Goal: Transaction & Acquisition: Purchase product/service

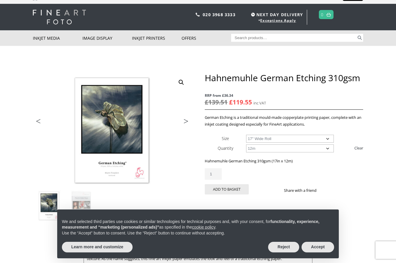
scroll to position [9, 0]
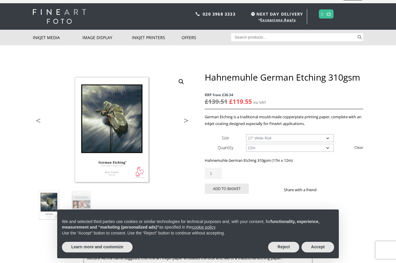
click at [299, 139] on select "Choose an option 17" Wide Roll 24" Wide Roll 36" Wide Roll 44" Wide Roll" at bounding box center [290, 138] width 88 height 8
select select "44-wide-roll"
click at [246, 134] on select "Choose an option 17" Wide Roll 24" Wide Roll 36" Wide Roll 44" Wide Roll" at bounding box center [290, 138] width 88 height 8
click at [303, 144] on select "Choose an option 12m" at bounding box center [290, 148] width 88 height 8
click at [246, 144] on select "Choose an option 12m" at bounding box center [290, 148] width 88 height 8
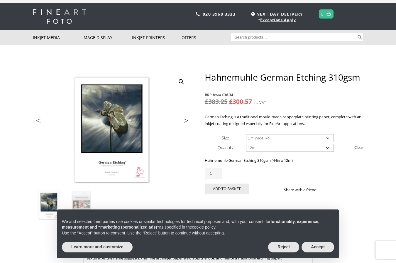
click at [291, 166] on div "Hahnemuhle German Etching 310gsm (44in x 12m) £ 383.25 Original price was: £383…" at bounding box center [284, 177] width 159 height 41
drag, startPoint x: 273, startPoint y: 160, endPoint x: 293, endPoint y: 160, distance: 20.6
click at [293, 160] on p "Hahnemuhle German Etching 310gsm (44in x 12m)" at bounding box center [284, 160] width 159 height 7
copy p "(44in x 12m"
click at [301, 87] on div "Hahnemuhle German Etching 310gsm RRP from £36.34 £ 383.25 Original price was: £…" at bounding box center [284, 140] width 159 height 136
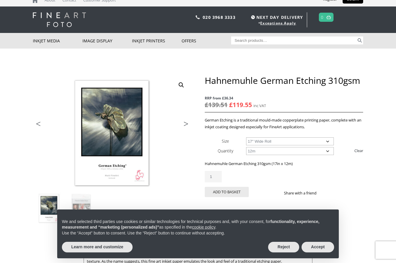
scroll to position [6, 0]
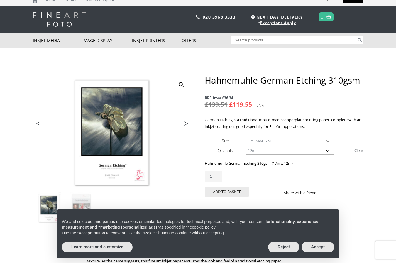
click at [271, 140] on select "Choose an option 17" Wide Roll 24" Wide Roll 36" Wide Roll 44" Wide Roll" at bounding box center [290, 141] width 88 height 8
select select "44-wide-roll"
click at [246, 137] on select "Choose an option 17" Wide Roll 24" Wide Roll 36" Wide Roll 44" Wide Roll" at bounding box center [290, 141] width 88 height 8
click at [221, 135] on div "Hahnemuhle German Etching 310gsm RRP from £36.34 £ 383.25 Original price was: £…" at bounding box center [284, 143] width 159 height 136
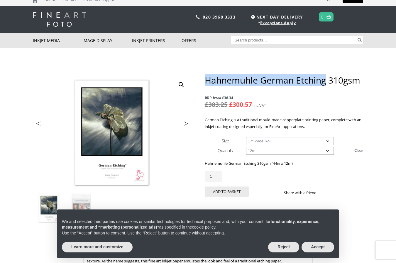
drag, startPoint x: 327, startPoint y: 81, endPoint x: 207, endPoint y: 78, distance: 119.6
click at [207, 78] on h1 "Hahnemuhle German Etching 310gsm" at bounding box center [284, 80] width 159 height 11
copy h1 "Hahnemuhle German Etching"
click at [247, 38] on input "Search for:" at bounding box center [294, 40] width 126 height 8
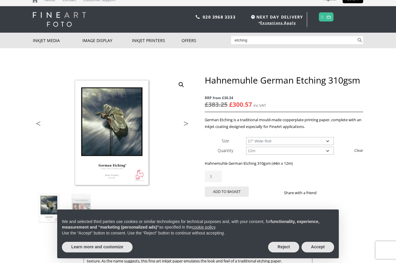
type input "etching"
click at [357, 36] on button "Search" at bounding box center [360, 40] width 7 height 8
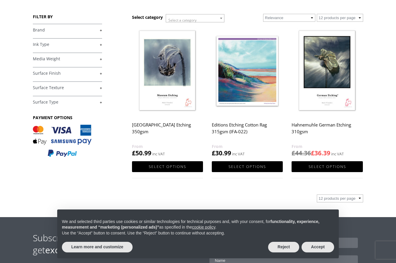
scroll to position [56, 0]
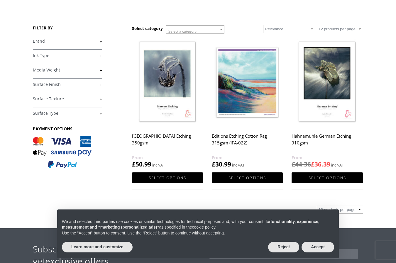
click at [170, 88] on img at bounding box center [167, 82] width 71 height 89
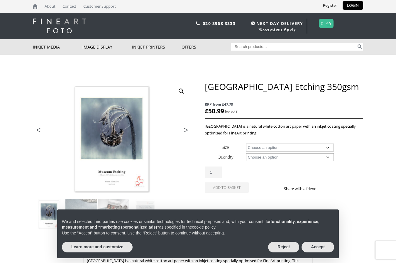
click at [267, 145] on select "Choose an option A4 Sheet A3 Sheet A3+ Sheet A2 Sheet 17" Wide Roll 24" Wide Ro…" at bounding box center [290, 147] width 88 height 8
select select "44-wide-roll"
click at [246, 143] on select "Choose an option A4 Sheet A3 Sheet A3+ Sheet A2 Sheet 17" Wide Roll 24" Wide Ro…" at bounding box center [290, 147] width 88 height 8
click at [271, 156] on select "Choose an option 12m" at bounding box center [290, 157] width 88 height 8
select select "12m"
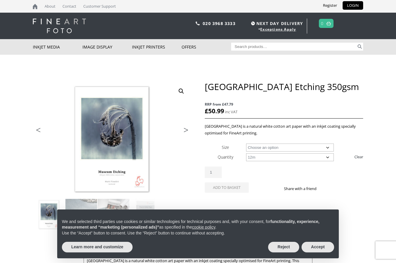
click at [246, 153] on select "Choose an option 12m" at bounding box center [290, 157] width 88 height 8
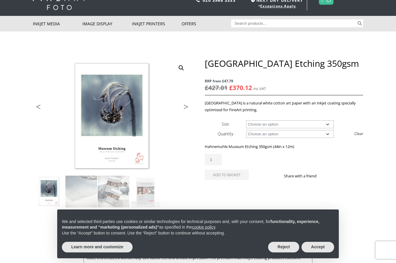
scroll to position [22, 0]
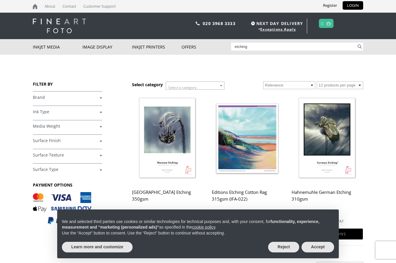
scroll to position [56, 0]
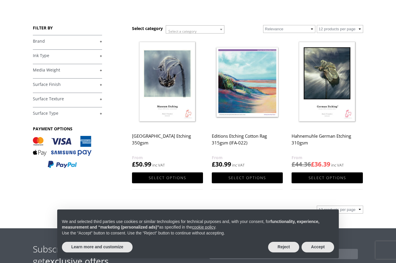
click at [354, 88] on img at bounding box center [327, 82] width 71 height 89
click at [338, 91] on img at bounding box center [327, 82] width 71 height 89
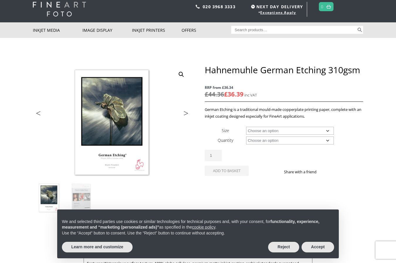
scroll to position [19, 0]
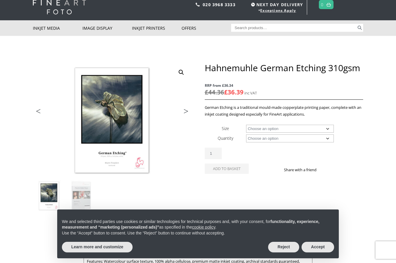
click at [300, 139] on select "Choose an option 25 Sheets 12m" at bounding box center [290, 138] width 88 height 8
select select "12m"
click at [246, 134] on select "Choose an option 25 Sheets 12m" at bounding box center [290, 138] width 88 height 8
click at [286, 126] on select "Choose an option 17" Wide Roll 24" Wide Roll 36" Wide Roll 44" Wide Roll" at bounding box center [290, 129] width 88 height 8
select select "44-wide-roll"
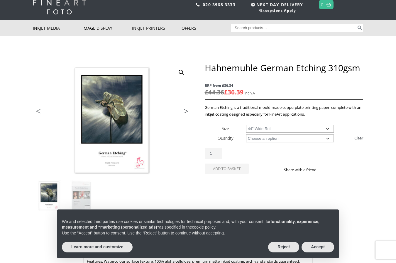
click at [246, 125] on select "Choose an option 17" Wide Roll 24" Wide Roll 36" Wide Roll 44" Wide Roll" at bounding box center [290, 129] width 88 height 8
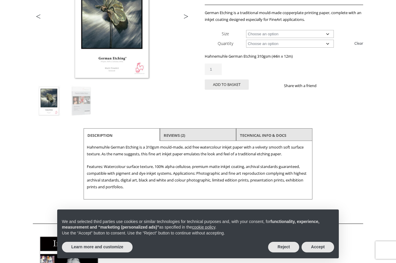
scroll to position [179, 0]
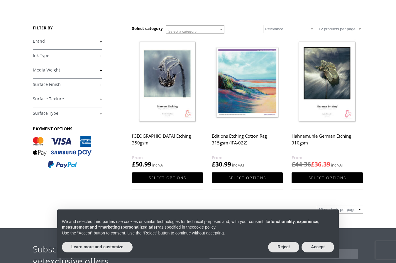
click at [174, 78] on img at bounding box center [167, 82] width 71 height 89
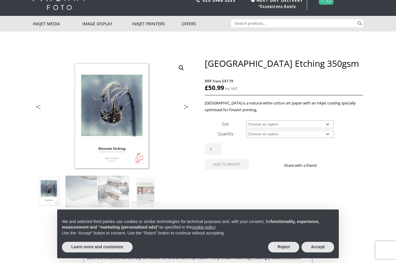
scroll to position [26, 0]
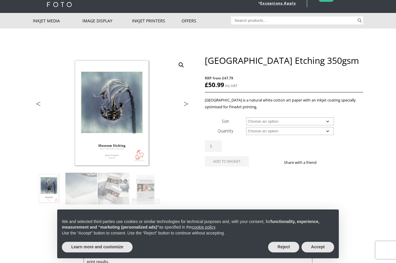
click at [268, 119] on select "Choose an option A4 Sheet A3 Sheet A3+ Sheet A2 Sheet 17" Wide Roll 24" Wide Ro…" at bounding box center [290, 121] width 88 height 8
click at [246, 117] on select "Choose an option A4 Sheet A3 Sheet A3+ Sheet A2 Sheet 17" Wide Roll 24" Wide Ro…" at bounding box center [290, 121] width 88 height 8
click at [267, 123] on select "Choose an option A4 Sheet A3 Sheet A3+ Sheet A2 Sheet 17" Wide Roll 24" Wide Ro…" at bounding box center [290, 121] width 88 height 8
click at [246, 117] on select "Choose an option A4 Sheet A3 Sheet A3+ Sheet A2 Sheet 17" Wide Roll 24" Wide Ro…" at bounding box center [290, 121] width 88 height 8
select select "a4-sheet"
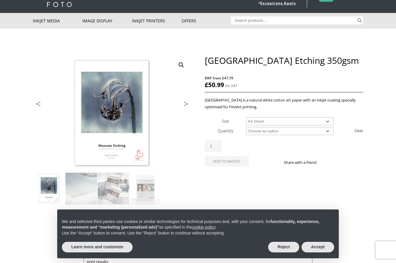
click at [266, 130] on select "Choose an option 25 Sheets" at bounding box center [290, 131] width 88 height 8
select select "25-sheets"
click at [246, 127] on select "Choose an option 25 Sheets" at bounding box center [290, 131] width 88 height 8
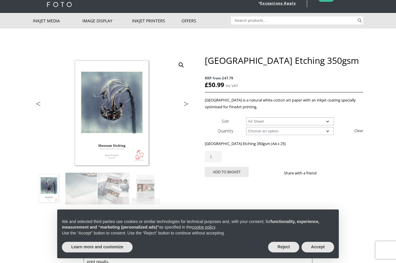
click at [268, 121] on select "Choose an option A4 Sheet A3 Sheet A3+ Sheet A2 Sheet" at bounding box center [290, 121] width 88 height 8
select select "a2-sheet"
click at [246, 117] on select "Choose an option A4 Sheet A3 Sheet A3+ Sheet A2 Sheet" at bounding box center [290, 121] width 88 height 8
click at [269, 123] on select "Choose an option A4 Sheet A3 Sheet A3+ Sheet A2 Sheet" at bounding box center [290, 121] width 88 height 8
select select
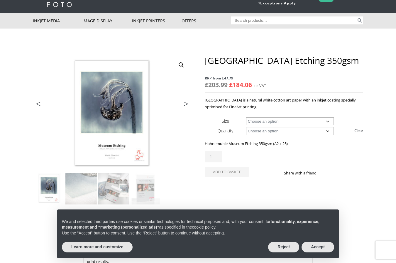
click at [246, 117] on select "Choose an option A4 Sheet A3 Sheet A3+ Sheet A2 Sheet" at bounding box center [290, 121] width 88 height 8
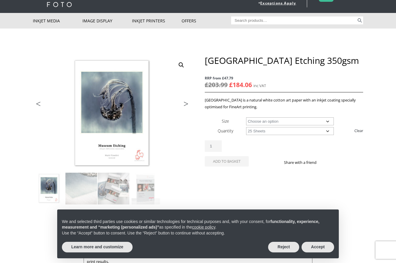
click at [268, 130] on select "Choose an option 25 Sheets 12m" at bounding box center [290, 131] width 88 height 8
select select "12m"
click at [246, 127] on select "Choose an option 25 Sheets 12m" at bounding box center [290, 131] width 88 height 8
click at [268, 121] on select "Choose an option 17" Wide Roll 24" Wide Roll 36" Wide Roll 44" Wide Roll" at bounding box center [290, 121] width 88 height 8
click at [246, 117] on select "Choose an option 17" Wide Roll 24" Wide Roll 36" Wide Roll 44" Wide Roll" at bounding box center [290, 121] width 88 height 8
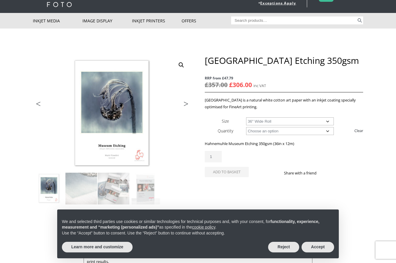
click at [268, 119] on select "Choose an option 17" Wide Roll 24" Wide Roll 36" Wide Roll 44" Wide Roll" at bounding box center [290, 121] width 88 height 8
click at [246, 117] on select "Choose an option 17" Wide Roll 24" Wide Roll 36" Wide Roll 44" Wide Roll" at bounding box center [290, 121] width 88 height 8
click at [265, 120] on select "Choose an option 17" Wide Roll 24" Wide Roll 36" Wide Roll 44" Wide Roll" at bounding box center [290, 121] width 88 height 8
click at [246, 117] on select "Choose an option 17" Wide Roll 24" Wide Roll 36" Wide Roll 44" Wide Roll" at bounding box center [290, 121] width 88 height 8
click at [261, 121] on select "Choose an option 17" Wide Roll 24" Wide Roll 36" Wide Roll 44" Wide Roll" at bounding box center [290, 121] width 88 height 8
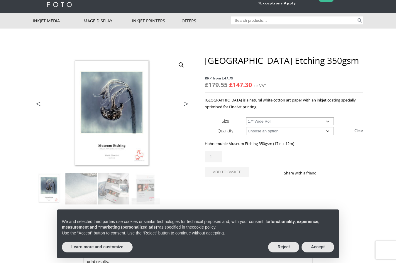
select select "44-wide-roll"
click at [246, 117] on select "Choose an option 17" Wide Roll 24" Wide Roll 36" Wide Roll 44" Wide Roll" at bounding box center [290, 121] width 88 height 8
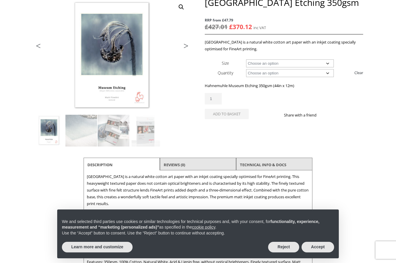
scroll to position [104, 0]
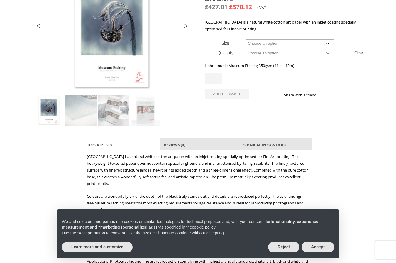
click at [277, 80] on div "Hahnemuhle Museum Etching 350gsm quantity 1" at bounding box center [284, 78] width 159 height 11
click at [230, 95] on button "Add to basket" at bounding box center [227, 94] width 44 height 10
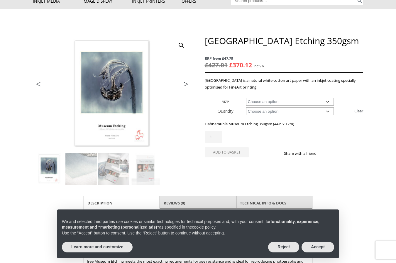
click at [266, 43] on h1 "[GEOGRAPHIC_DATA] Etching 350gsm" at bounding box center [284, 40] width 159 height 11
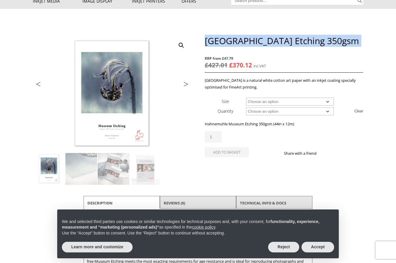
click at [266, 43] on h1 "[GEOGRAPHIC_DATA] Etching 350gsm" at bounding box center [284, 40] width 159 height 11
copy h1 "[GEOGRAPHIC_DATA] Etching 350gsm"
